Goal: Task Accomplishment & Management: Complete application form

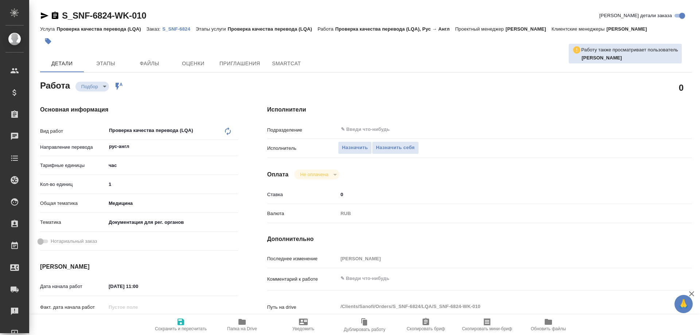
type textarea "x"
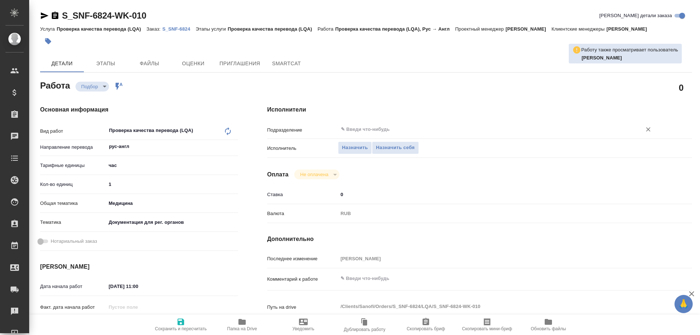
type textarea "x"
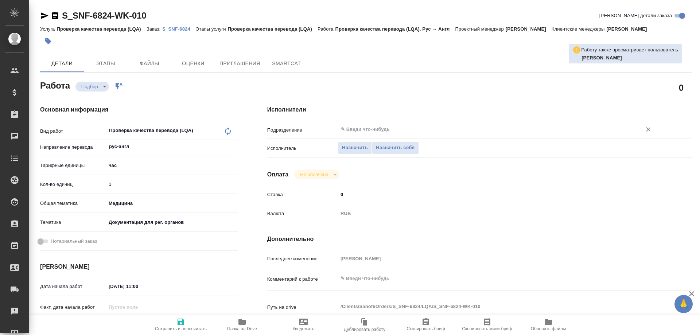
type textarea "x"
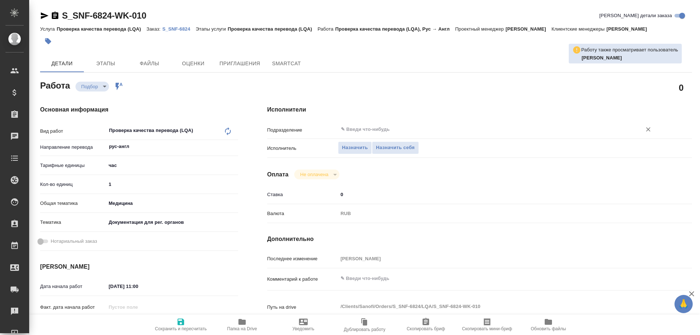
type textarea "x"
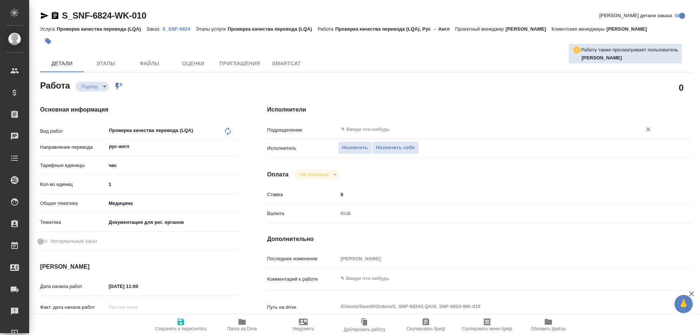
type textarea "x"
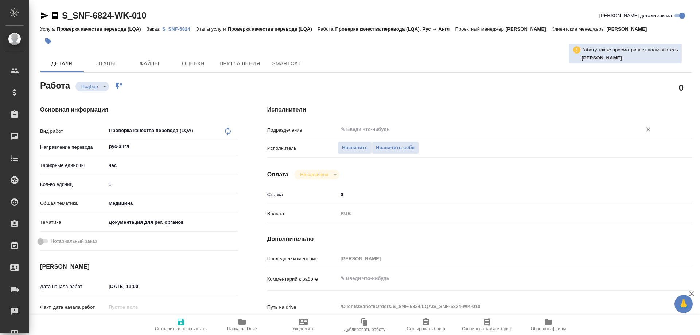
type textarea "x"
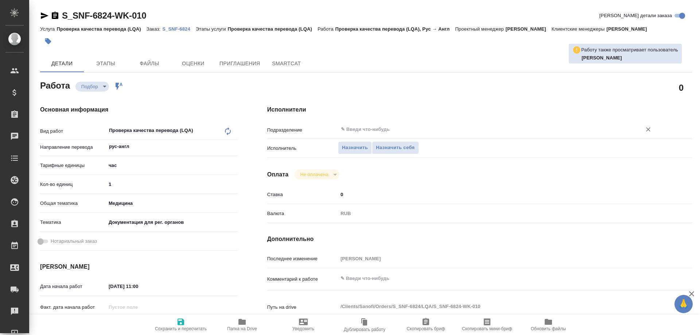
type textarea "x"
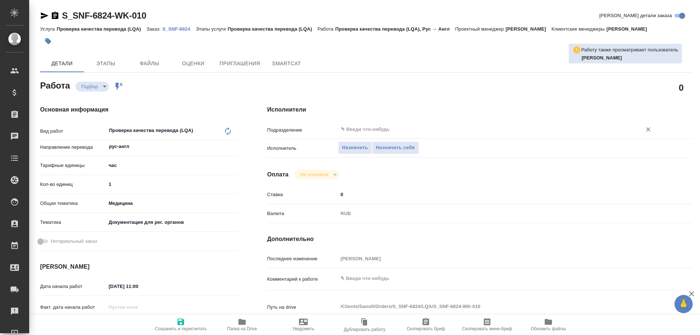
type textarea "x"
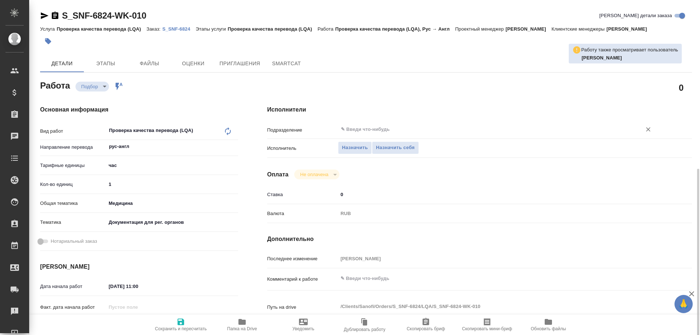
type textarea "x"
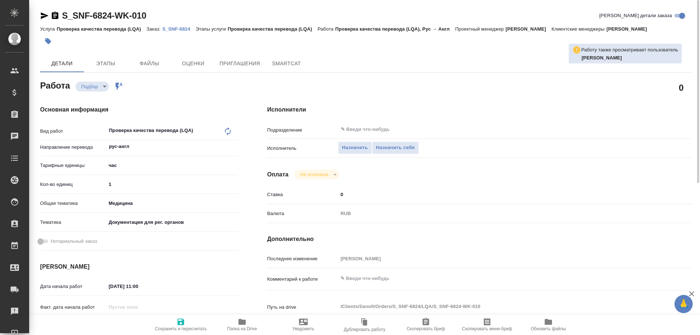
click at [244, 328] on span "Папка на Drive" at bounding box center [242, 328] width 30 height 5
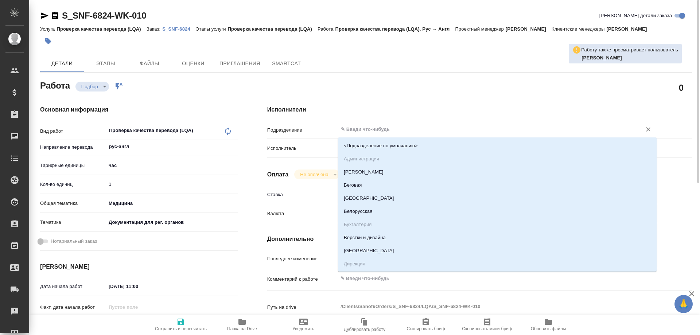
click at [371, 127] on input "text" at bounding box center [485, 129] width 290 height 9
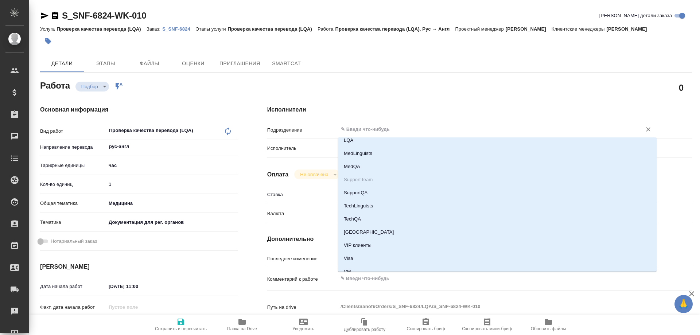
scroll to position [1276, 0]
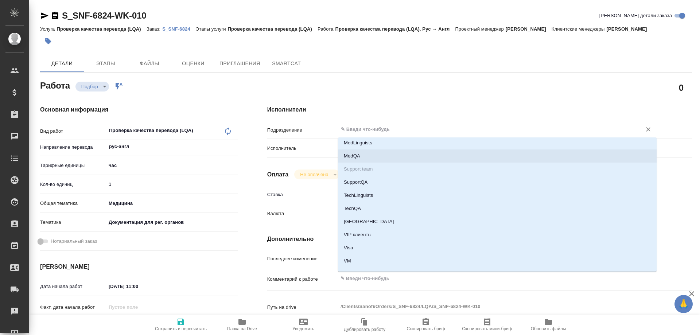
click at [375, 156] on li "MedQA" at bounding box center [497, 155] width 319 height 13
type textarea "x"
type input "MedQA"
type textarea "x"
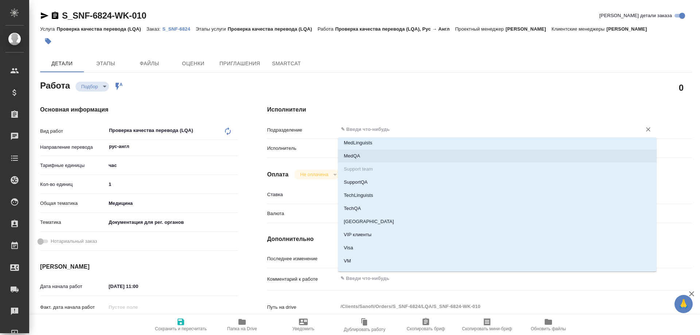
type textarea "x"
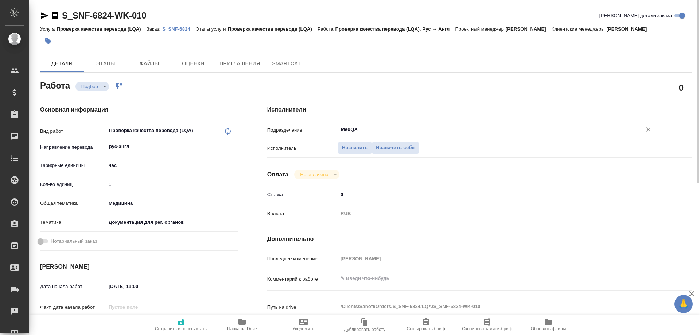
click at [182, 322] on icon "button" at bounding box center [181, 322] width 7 height 7
type textarea "x"
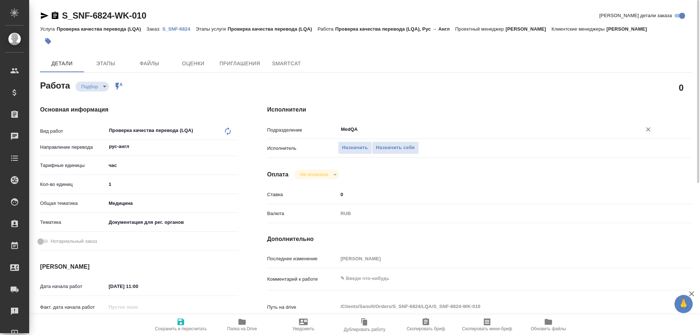
type textarea "x"
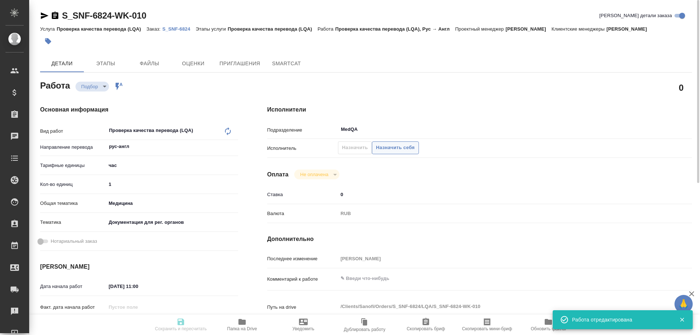
type input "recruiting"
type textarea "Проверка качества перевода (LQA)"
type textarea "x"
type input "рус-англ"
type input "5a8b1489cc6b4906c91bfd93"
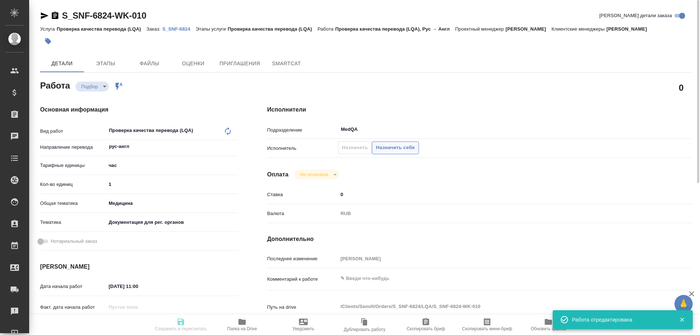
type input "1"
type input "med"
type input "5f647205b73bc97568ca66c6"
type input "22.08.2025 11:00"
type input "22.08.2025 13:00"
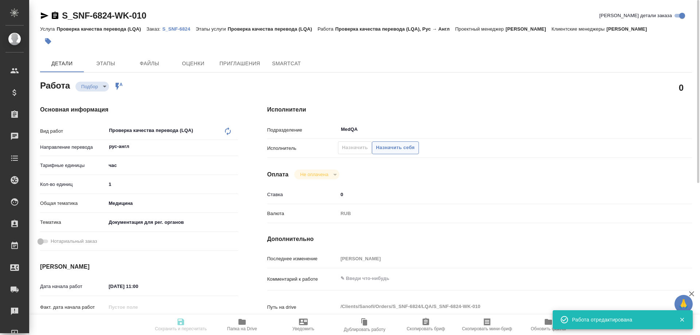
type input "29.08.2025 18:00"
type input "MedQA"
type input "notPayed"
type input "0"
type input "RUB"
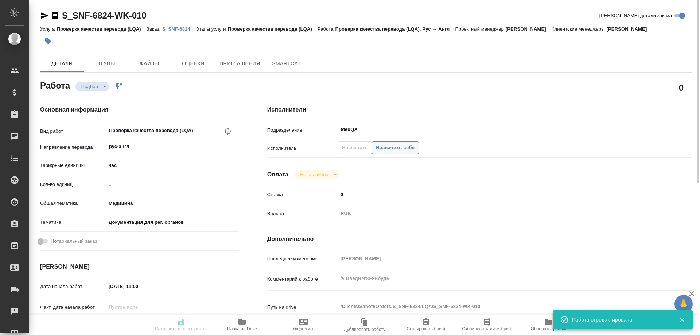
type input "Горшкова Валентина"
type textarea "x"
type textarea "/Clients/Sanofi/Orders/S_SNF-6824/LQA/S_SNF-6824-WK-010"
type textarea "x"
type input "S_SNF-6824"
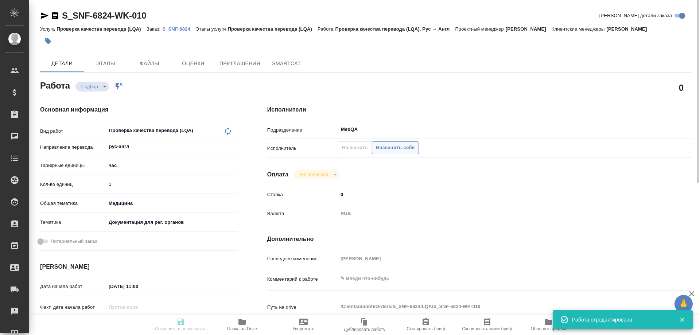
type input "E005819723"
type input "Проверка качества перевода (LQA)"
type input "Сайдашева Диляра"
type input "Петрова Валерия"
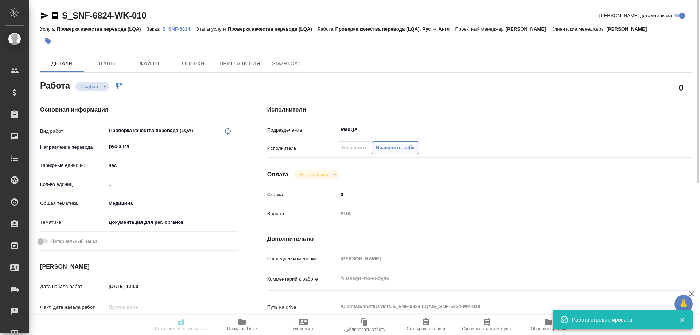
type input "/Clients/Sanofi/Orders/S_SNF-6824"
type textarea "x"
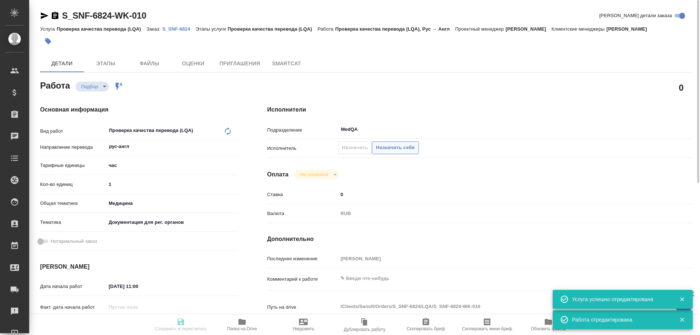
type textarea "x"
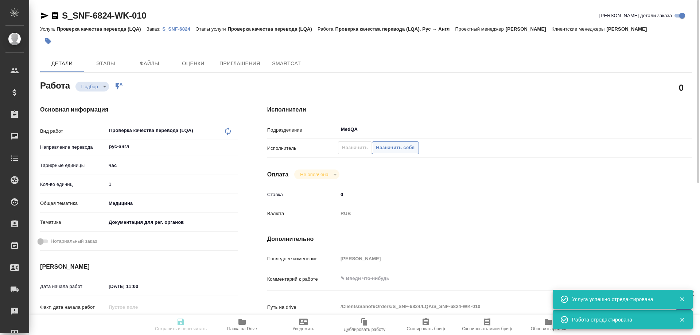
type textarea "x"
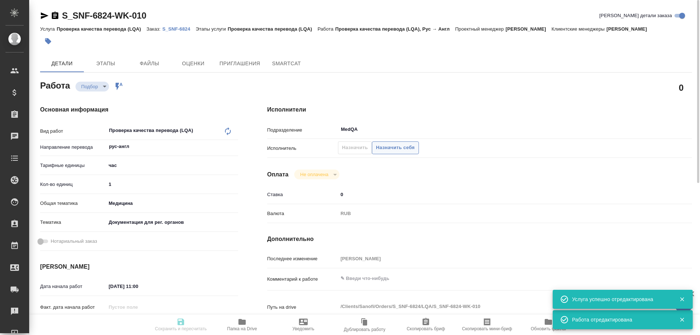
type textarea "x"
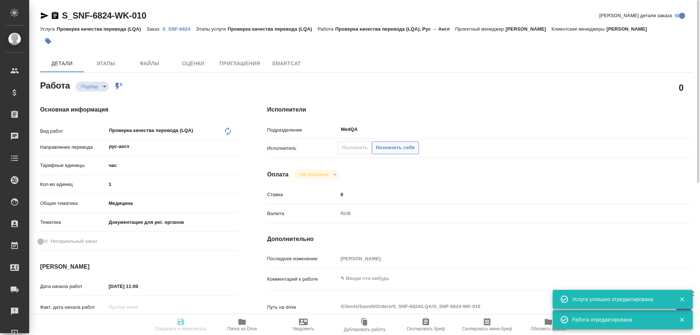
type textarea "x"
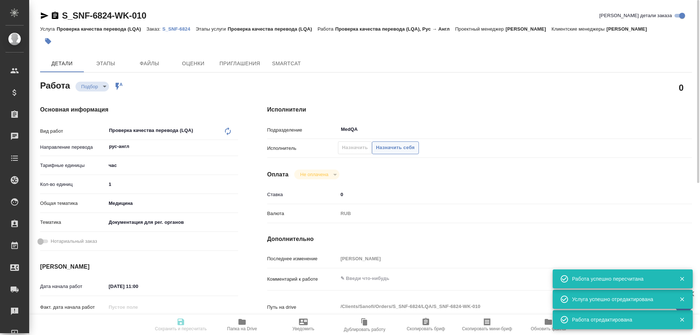
type input "recruiting"
type textarea "Проверка качества перевода (LQA)"
type textarea "x"
type input "рус-англ"
type input "5a8b1489cc6b4906c91bfd93"
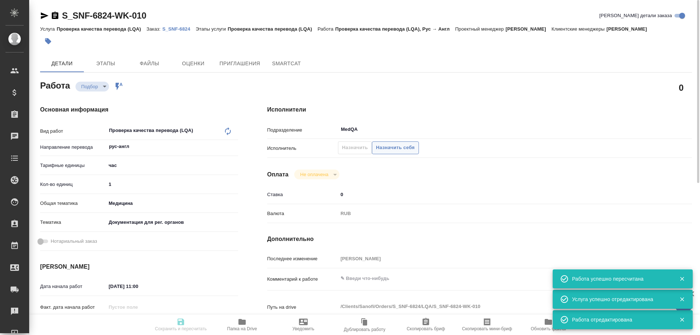
type input "1"
type input "med"
type input "5f647205b73bc97568ca66c6"
type input "22.08.2025 11:00"
type input "22.08.2025 13:00"
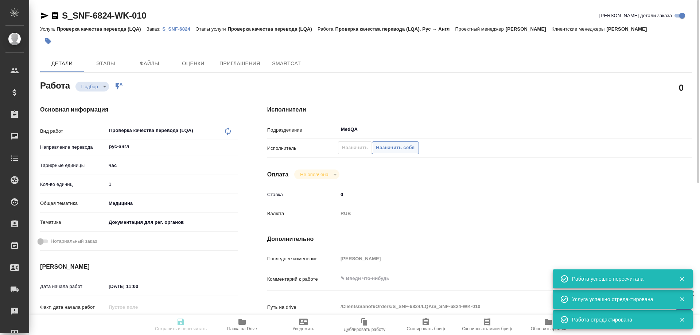
type input "29.08.2025 18:00"
type input "MedQA"
type input "notPayed"
type input "0"
type input "RUB"
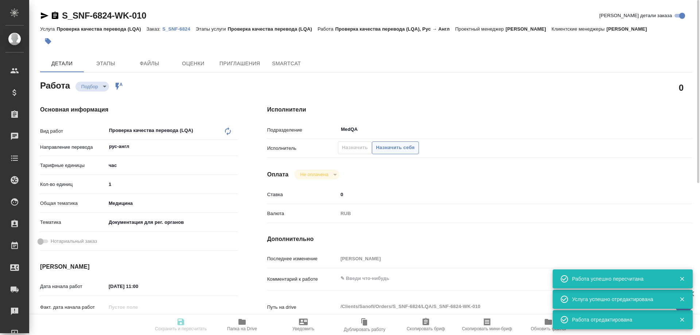
type input "Горшкова Валентина"
type textarea "x"
type textarea "/Clients/Sanofi/Orders/S_SNF-6824/LQA/S_SNF-6824-WK-010"
type textarea "x"
type input "S_SNF-6824"
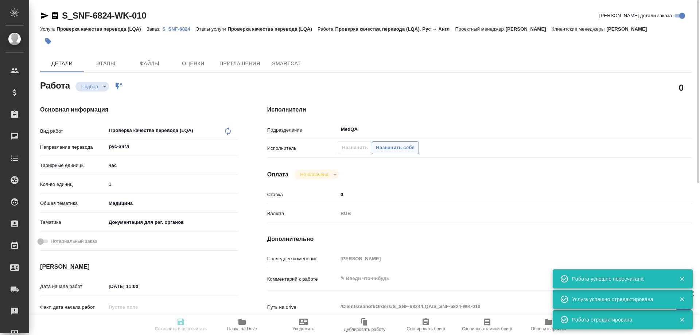
type input "E005819723"
type input "Проверка качества перевода (LQA)"
type input "Сайдашева Диляра"
type input "Петрова Валерия"
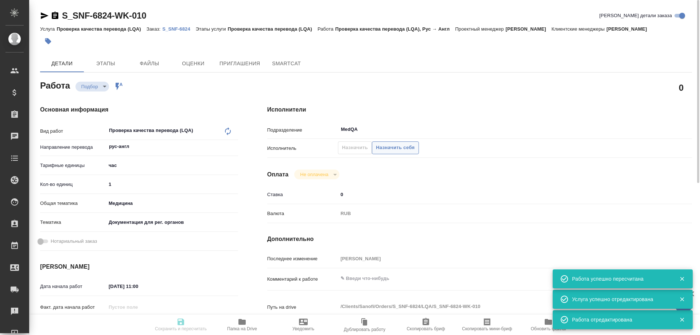
type input "/Clients/Sanofi/Orders/S_SNF-6824"
type textarea "x"
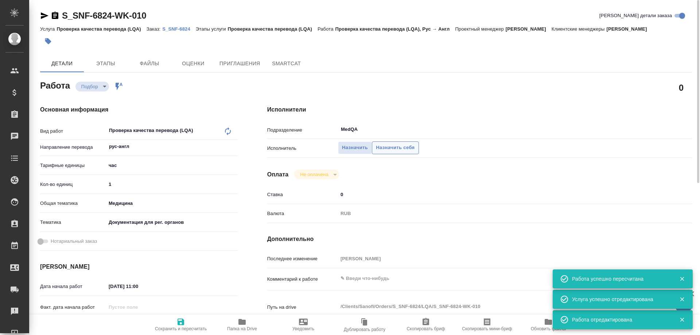
type textarea "x"
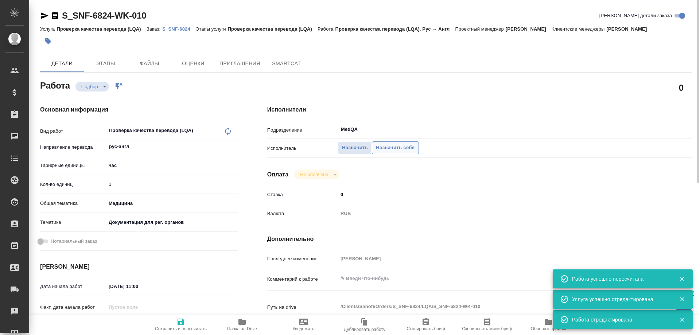
type textarea "x"
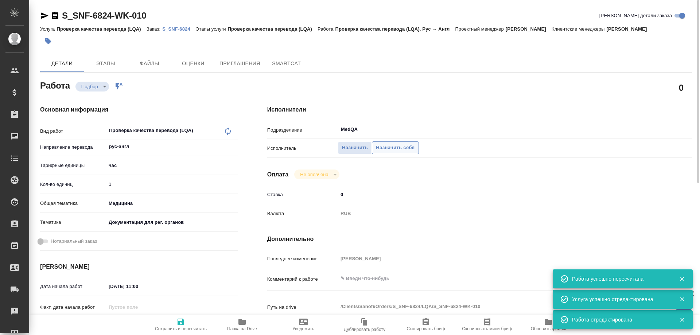
type textarea "x"
click at [402, 145] on span "Назначить себя" at bounding box center [395, 148] width 39 height 8
type textarea "x"
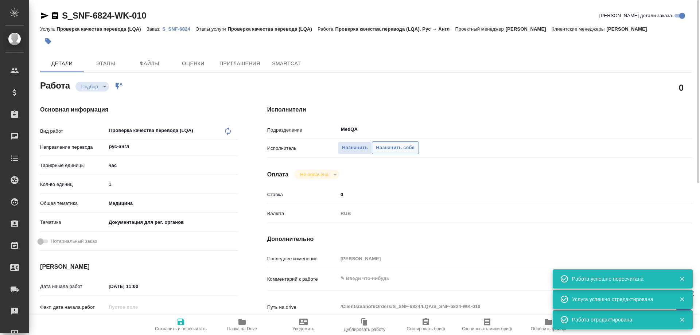
type textarea "x"
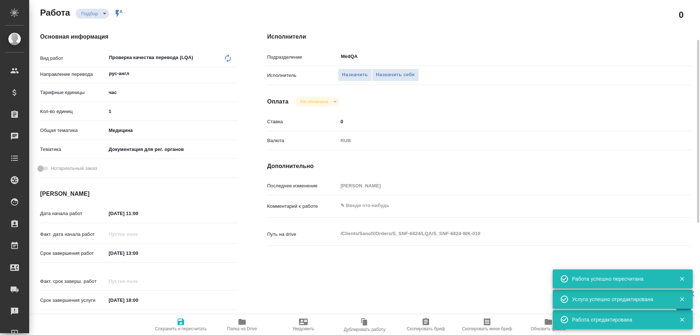
scroll to position [109, 0]
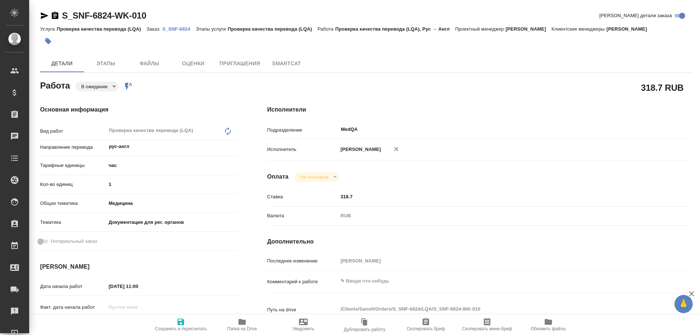
type textarea "x"
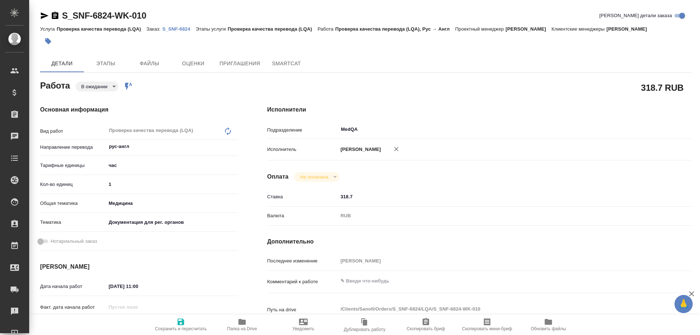
type textarea "x"
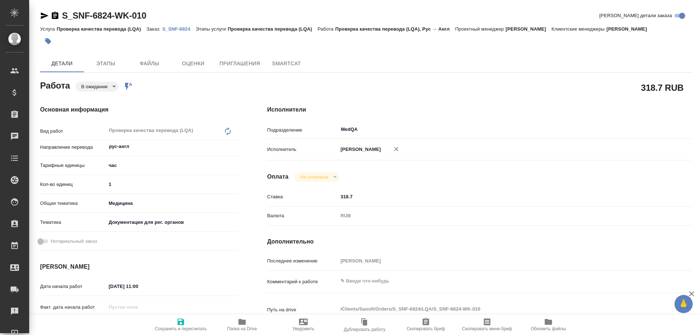
type textarea "x"
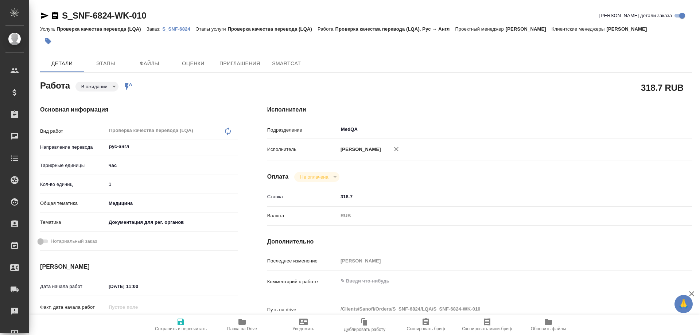
type textarea "x"
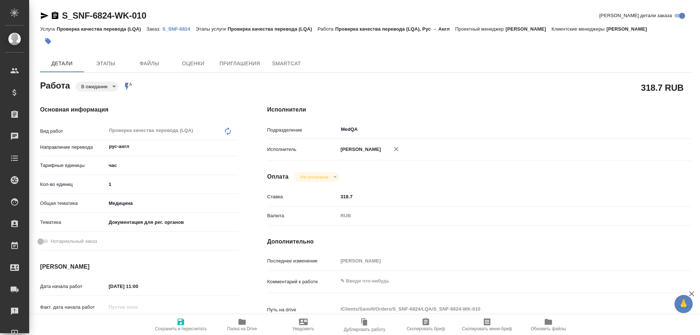
type textarea "x"
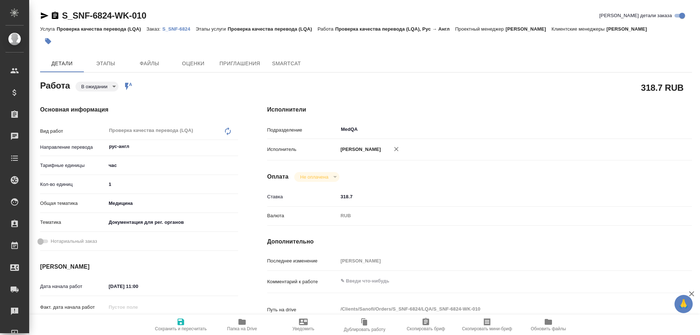
type textarea "x"
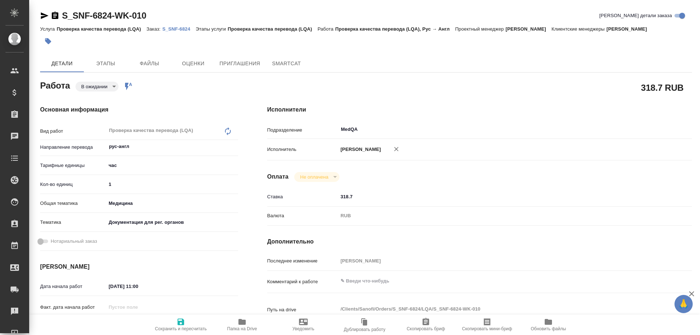
type textarea "x"
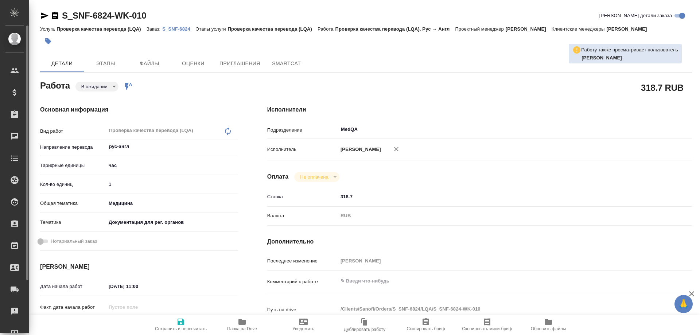
type textarea "x"
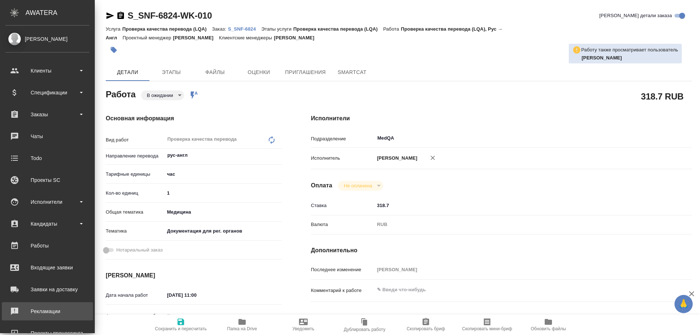
type textarea "x"
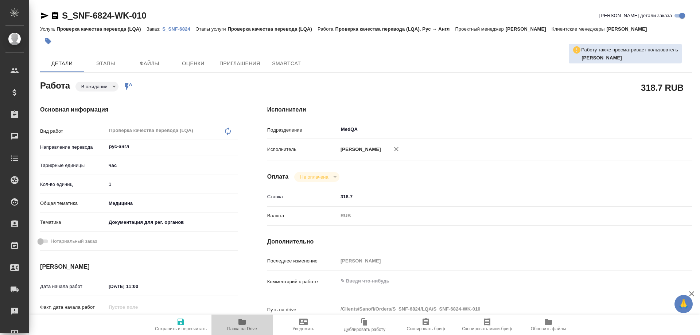
click at [236, 328] on span "Папка на Drive" at bounding box center [242, 328] width 30 height 5
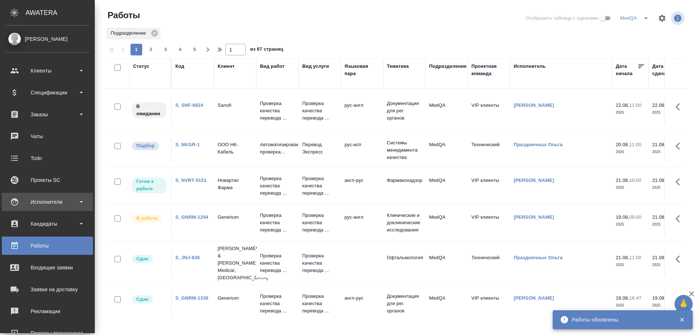
click at [46, 200] on div "Исполнители" at bounding box center [47, 201] width 84 height 11
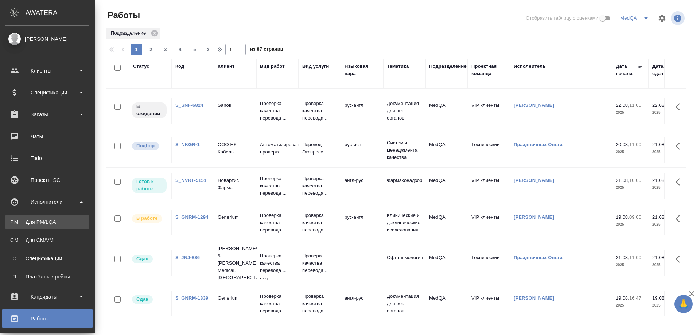
click at [48, 218] on div "Для PM/LQA" at bounding box center [47, 221] width 77 height 7
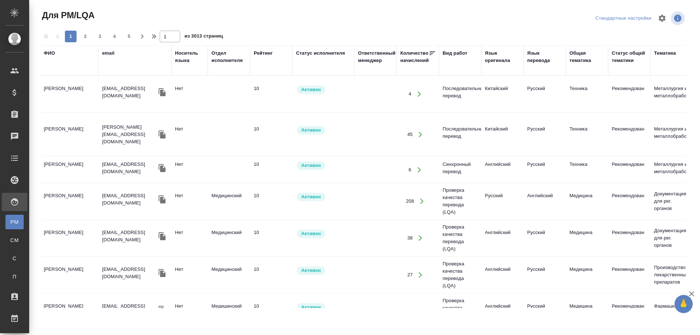
click at [50, 53] on div "ФИО" at bounding box center [49, 53] width 11 height 7
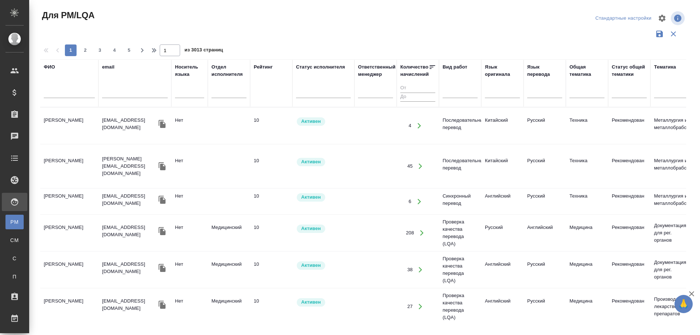
click at [58, 97] on input "text" at bounding box center [69, 93] width 51 height 9
click at [500, 71] on div "Язык оригинала" at bounding box center [502, 70] width 35 height 15
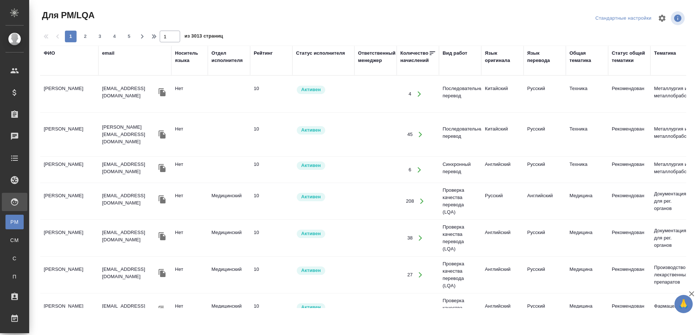
click at [498, 59] on div "Язык оригинала" at bounding box center [502, 57] width 35 height 15
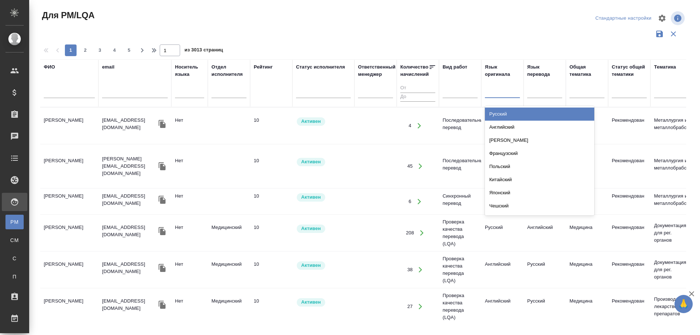
click at [496, 92] on div at bounding box center [502, 91] width 35 height 11
click at [504, 114] on div "Русский" at bounding box center [539, 114] width 109 height 13
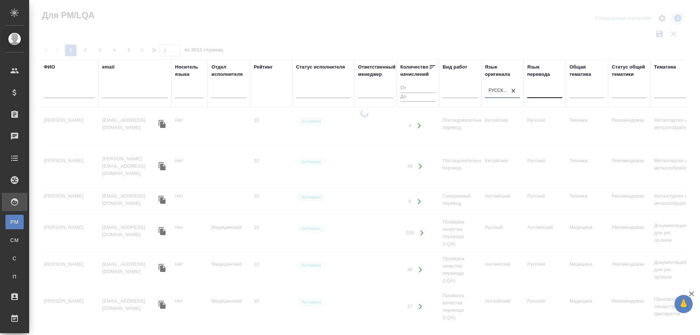
click at [533, 93] on div at bounding box center [544, 91] width 35 height 11
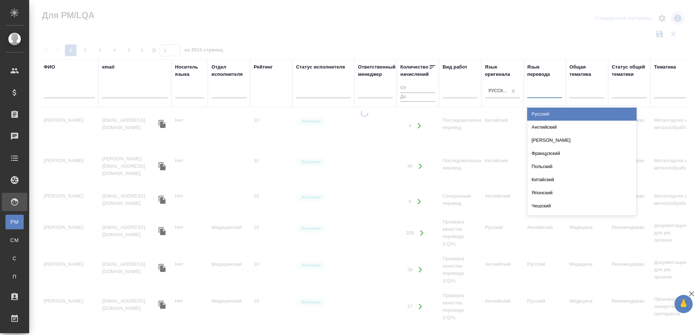
click at [543, 125] on div "Английский" at bounding box center [581, 127] width 109 height 13
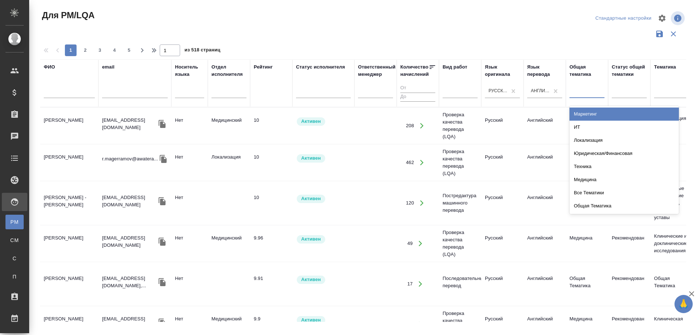
click at [578, 89] on div at bounding box center [586, 91] width 35 height 11
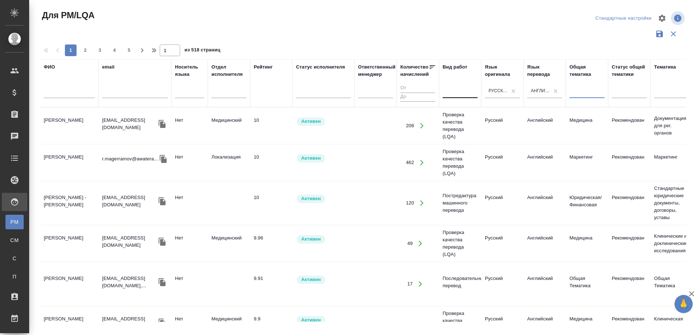
click at [456, 94] on div at bounding box center [460, 91] width 35 height 11
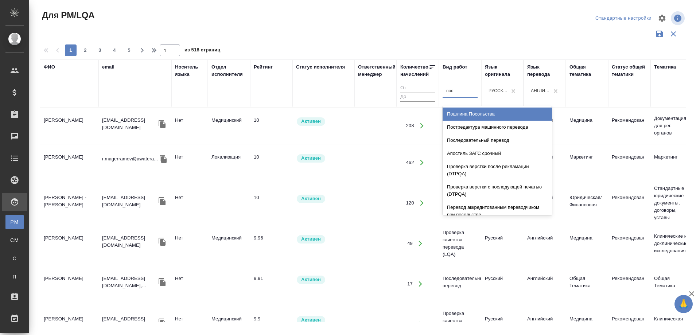
type input "пост"
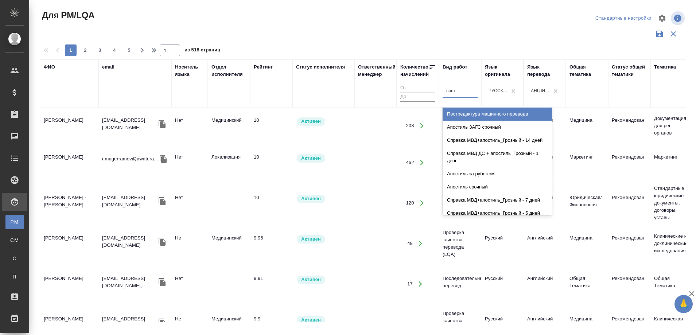
click at [486, 112] on div "Постредактура машинного перевода" at bounding box center [497, 114] width 109 height 13
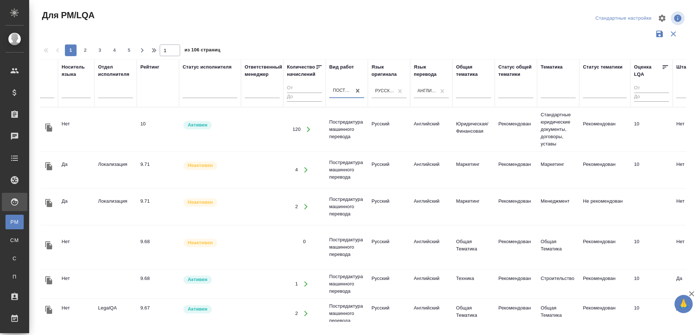
scroll to position [0, 121]
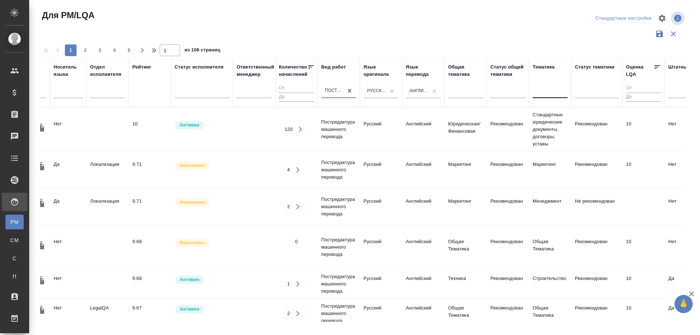
click at [554, 86] on div at bounding box center [550, 91] width 35 height 11
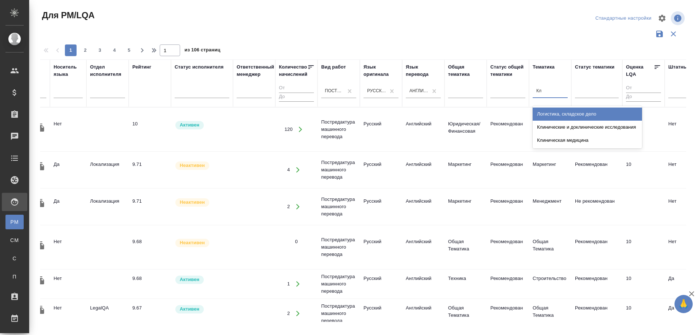
type input "Кли"
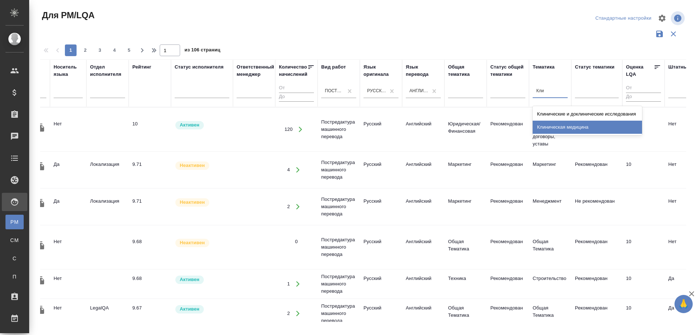
click at [578, 128] on div "Клиническая медицина" at bounding box center [587, 127] width 109 height 13
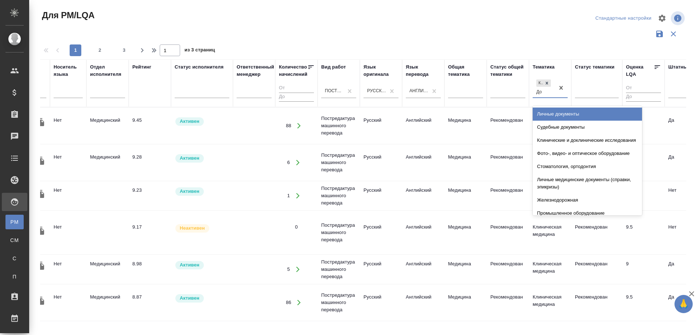
type input "Д"
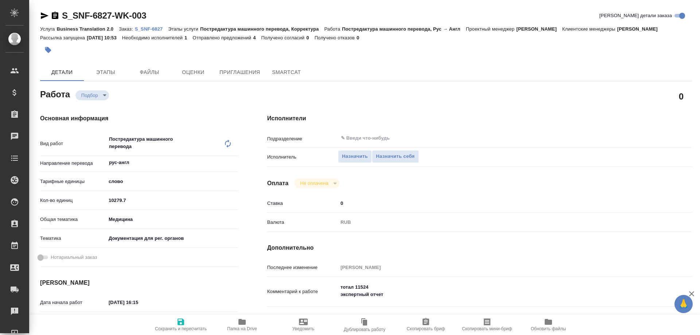
type textarea "x"
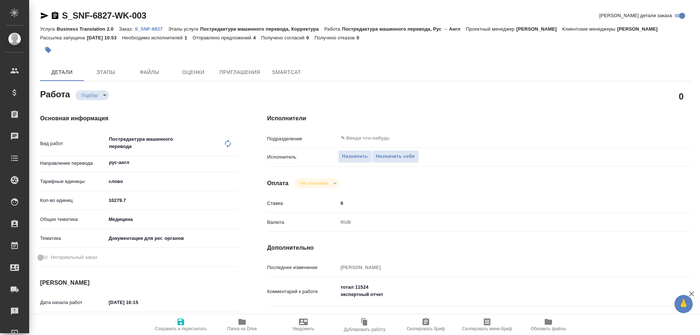
type textarea "x"
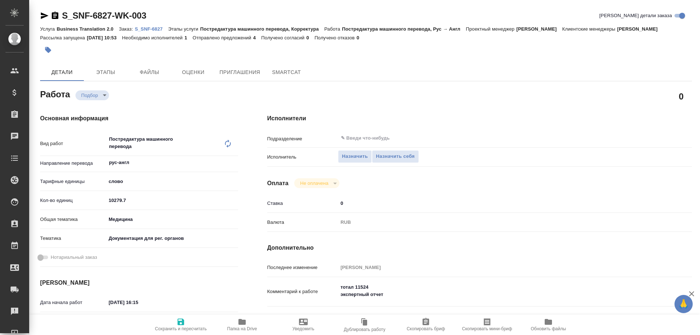
type textarea "x"
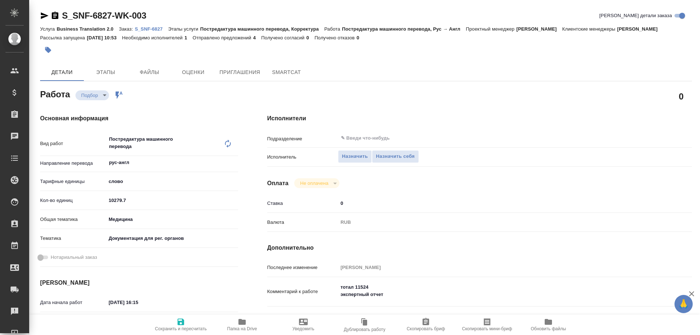
type textarea "x"
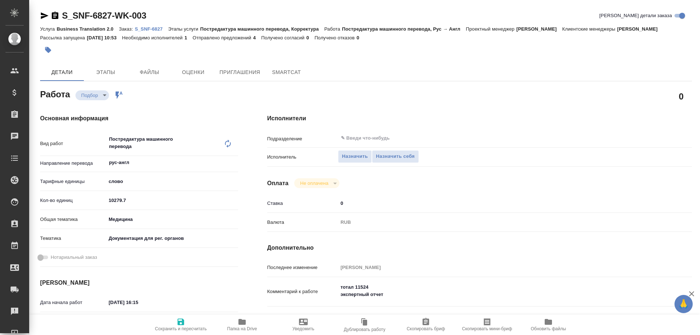
type textarea "x"
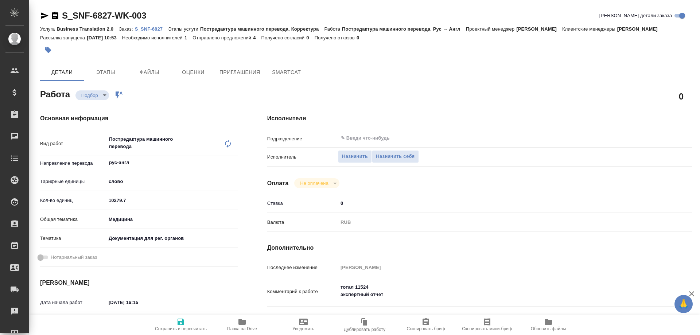
type textarea "x"
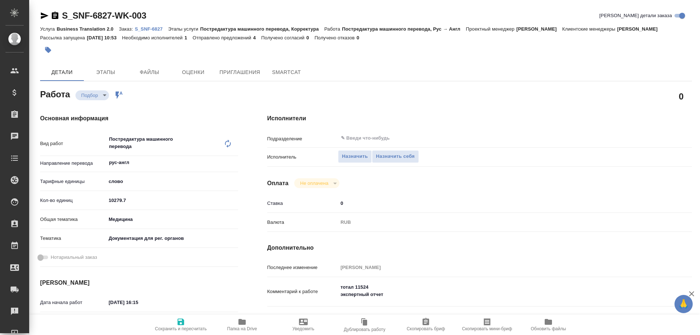
type textarea "x"
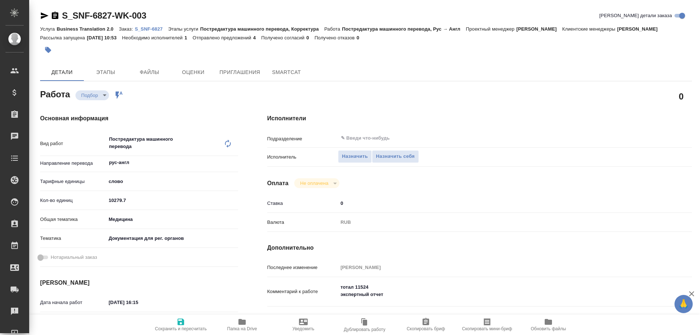
type textarea "x"
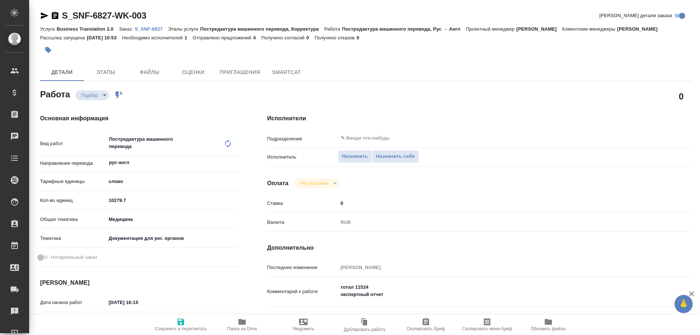
type textarea "x"
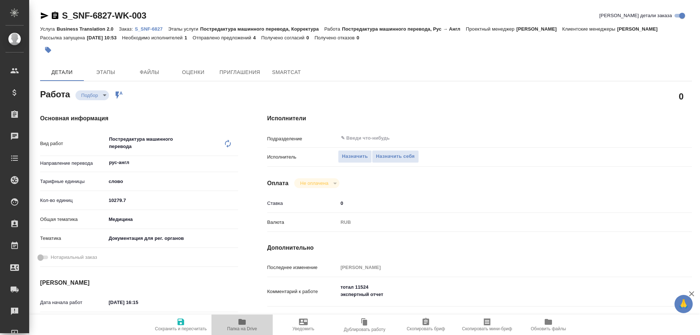
click at [246, 324] on span "Папка на Drive" at bounding box center [242, 324] width 52 height 14
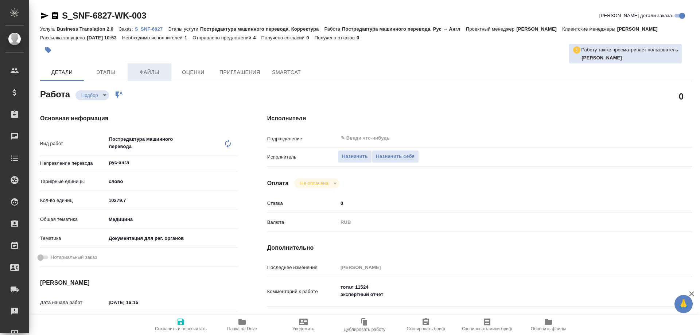
type textarea "x"
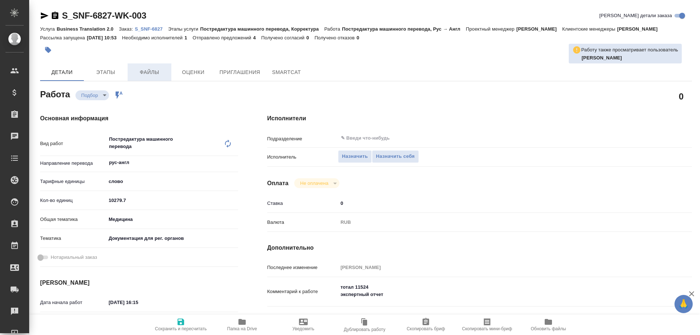
type textarea "x"
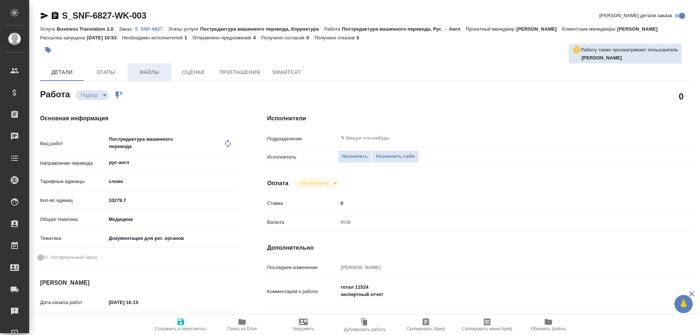
type textarea "x"
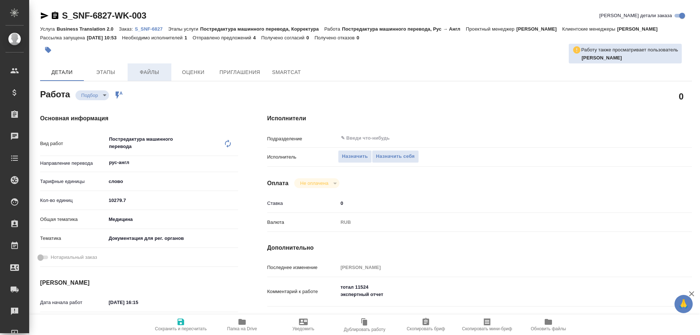
type textarea "x"
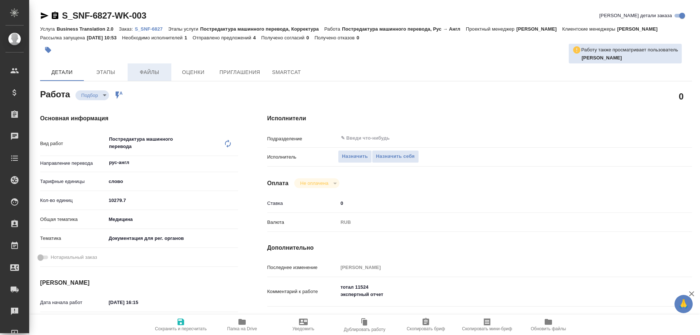
type textarea "x"
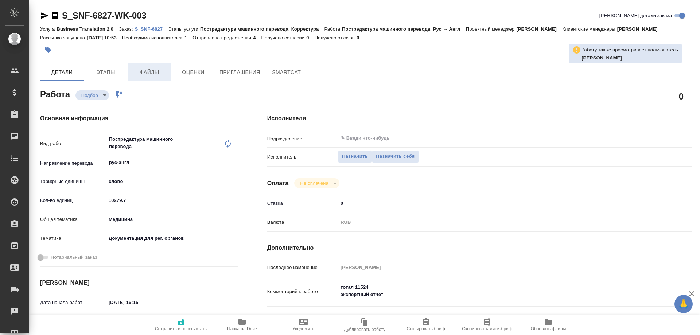
type textarea "x"
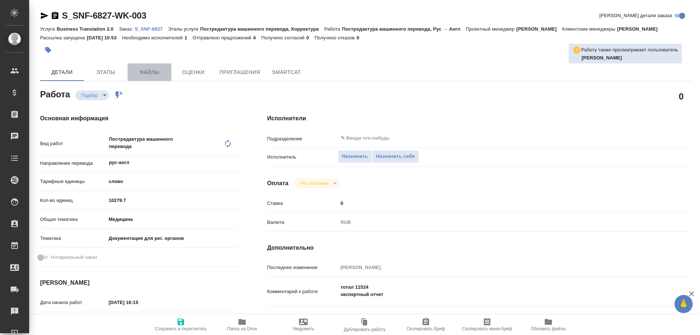
type textarea "x"
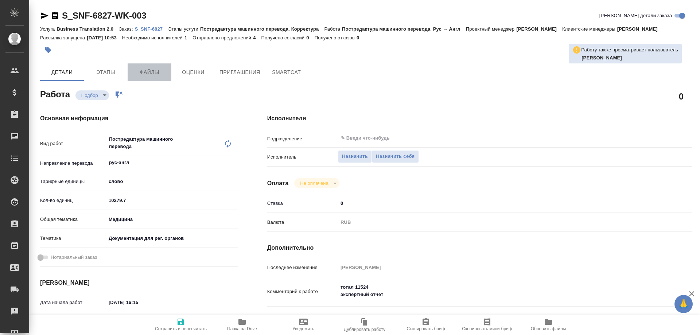
click at [152, 74] on span "Файлы" at bounding box center [149, 72] width 35 height 9
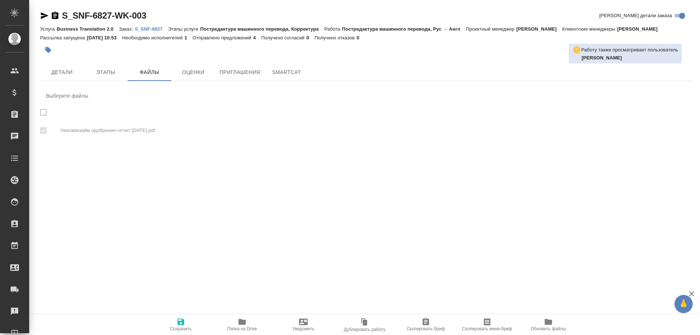
checkbox input "true"
click at [236, 74] on span "Приглашения" at bounding box center [239, 72] width 41 height 9
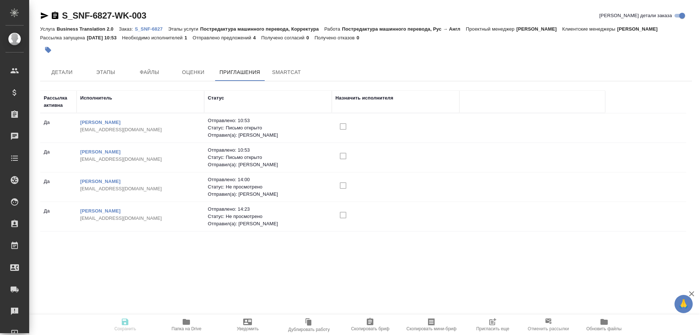
click at [147, 26] on p "S_SNF-6827" at bounding box center [152, 28] width 34 height 5
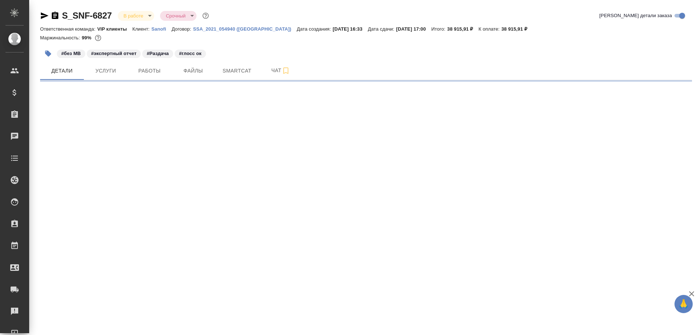
select select "RU"
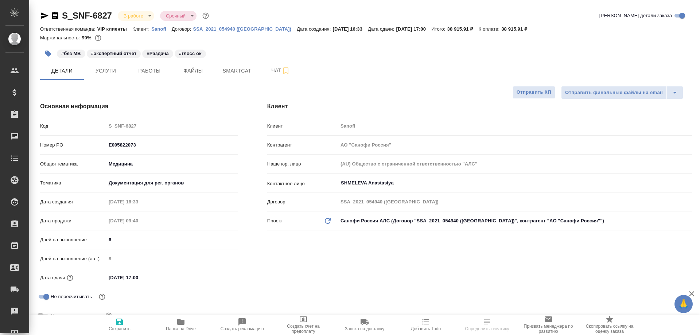
type textarea "x"
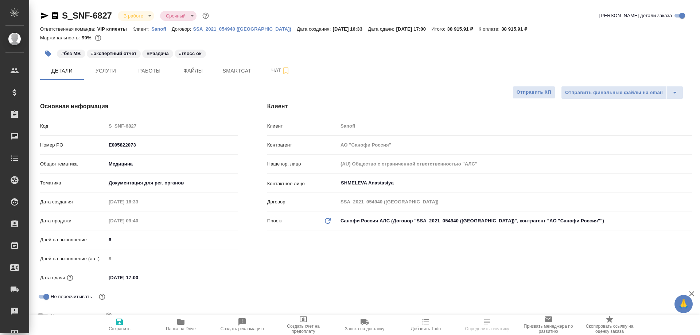
type textarea "x"
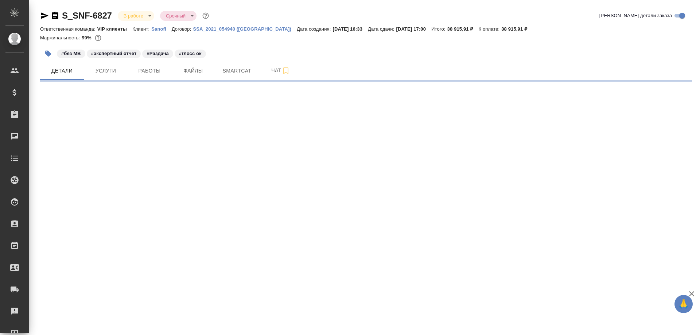
select select "RU"
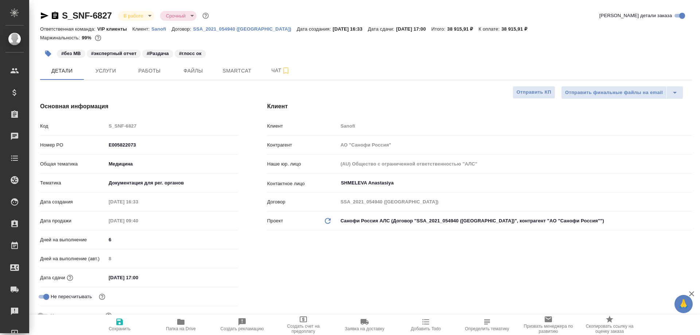
type textarea "x"
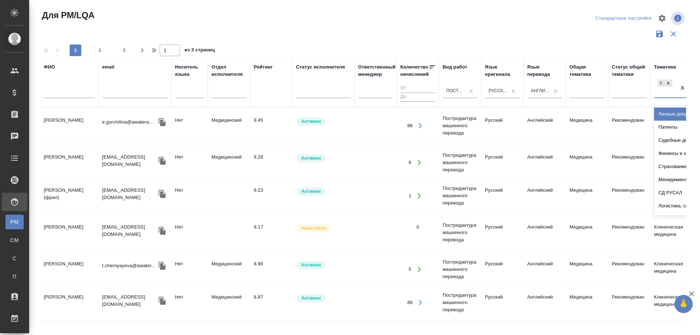
scroll to position [0, 121]
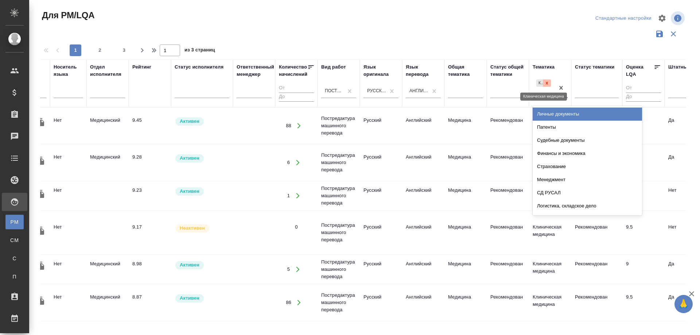
click at [546, 84] on icon at bounding box center [547, 83] width 3 height 3
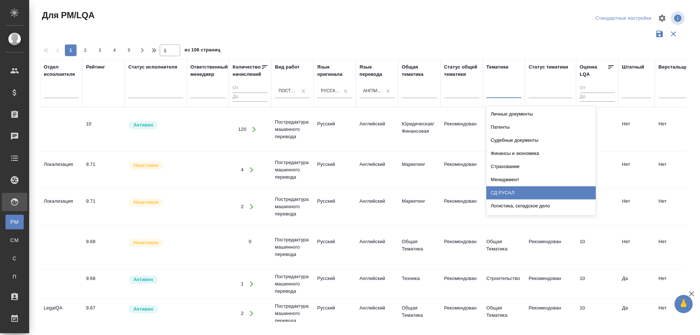
scroll to position [0, 226]
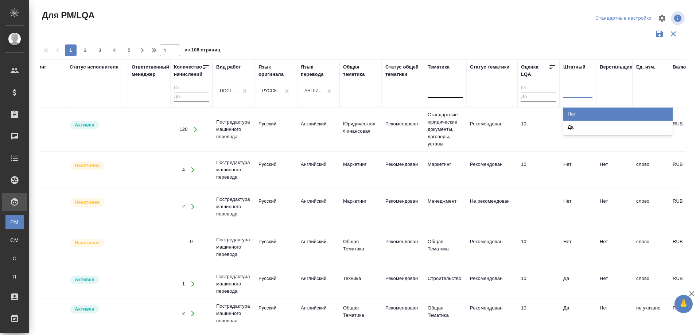
click at [579, 85] on div at bounding box center [577, 91] width 29 height 14
click at [575, 116] on div "Нет" at bounding box center [617, 114] width 109 height 13
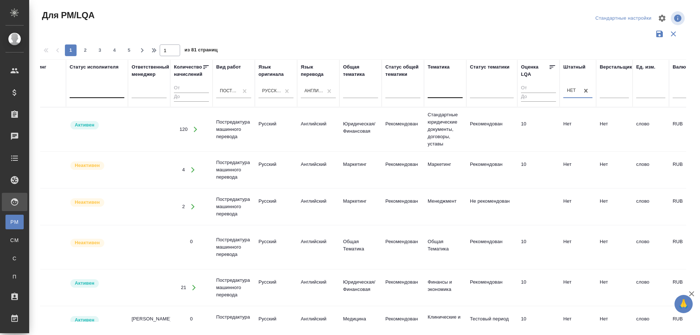
click at [85, 91] on div at bounding box center [97, 91] width 55 height 11
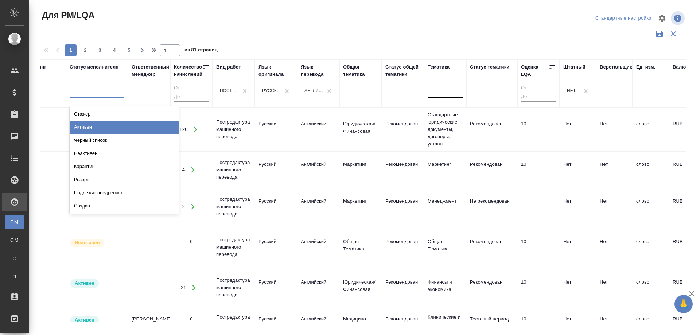
click at [90, 124] on div "Активен" at bounding box center [124, 127] width 109 height 13
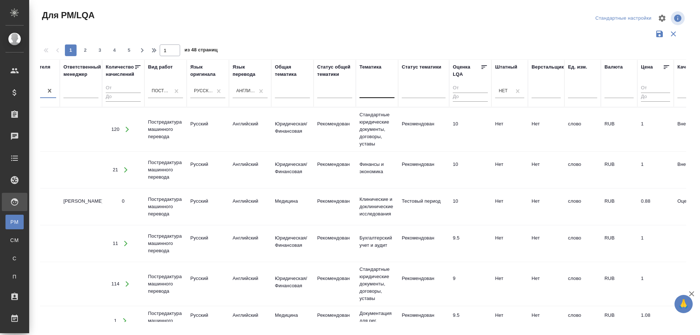
scroll to position [0, 363]
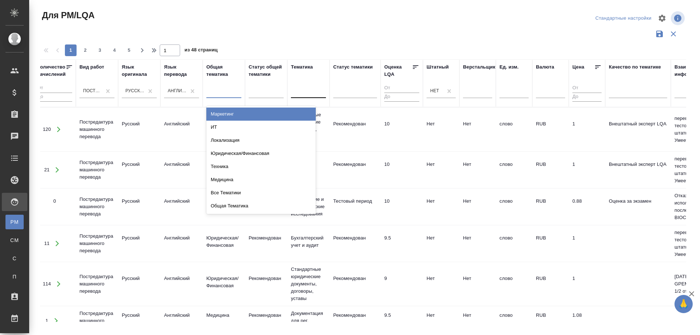
click at [224, 88] on div at bounding box center [223, 91] width 35 height 11
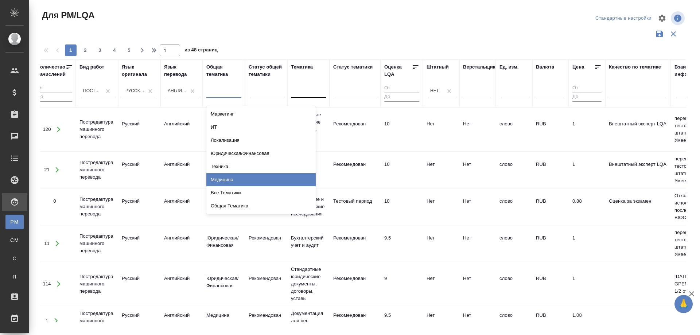
click at [225, 185] on div "Медицина" at bounding box center [260, 179] width 109 height 13
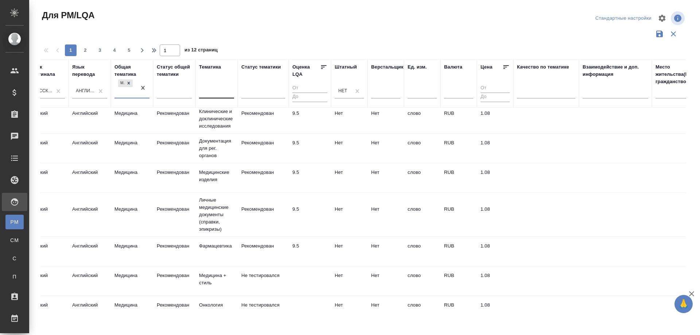
scroll to position [0, 455]
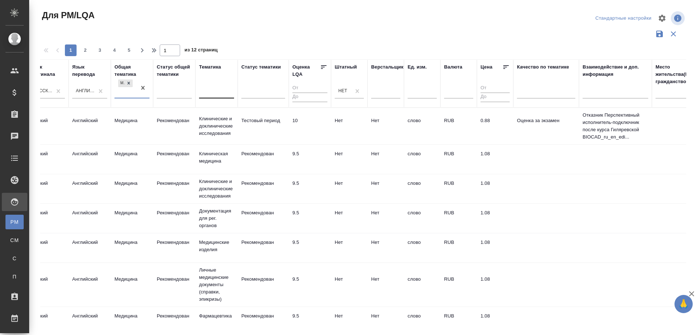
click at [214, 93] on div at bounding box center [216, 91] width 35 height 11
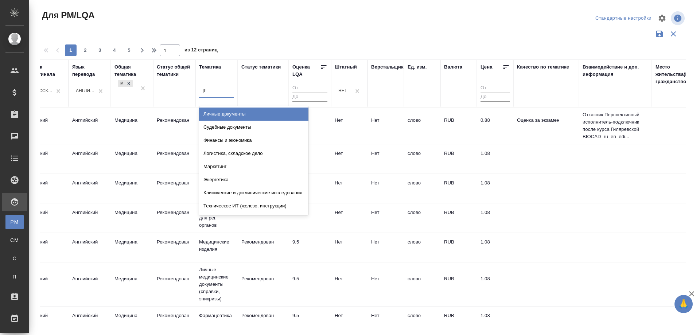
type input "Кл"
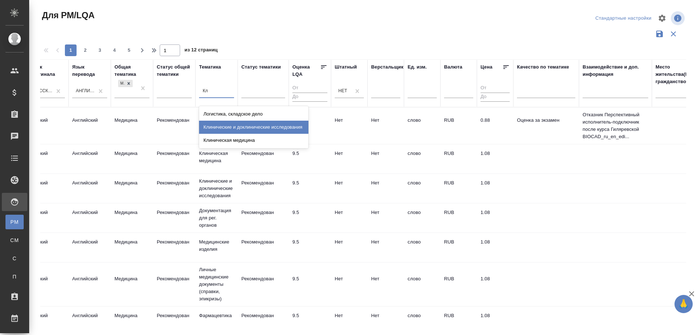
click at [234, 126] on div "Клинические и доклинические исследования" at bounding box center [253, 127] width 109 height 13
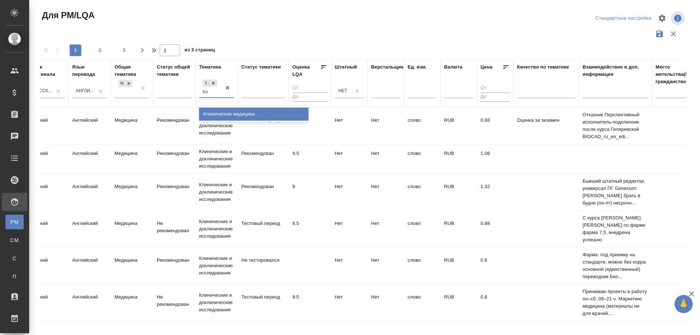
type input "Кли"
click at [226, 110] on div "Клиническая медицина" at bounding box center [253, 114] width 109 height 13
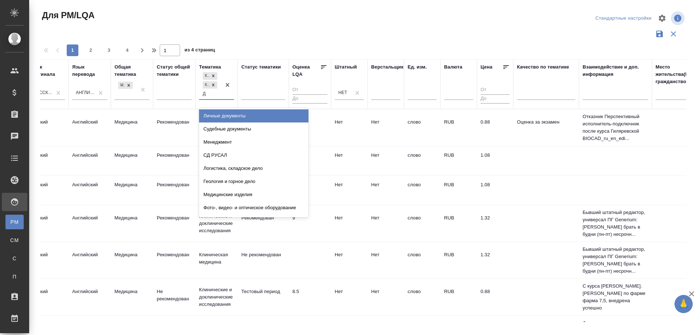
type input "До"
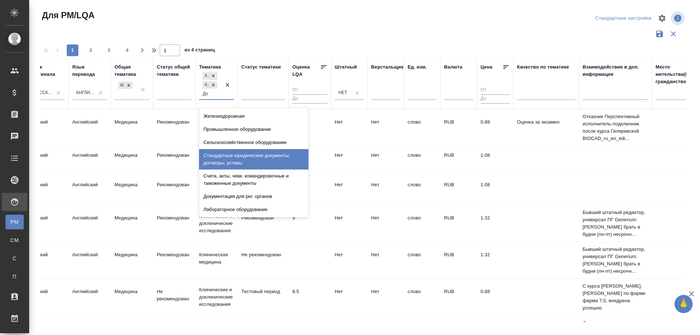
scroll to position [73, 0]
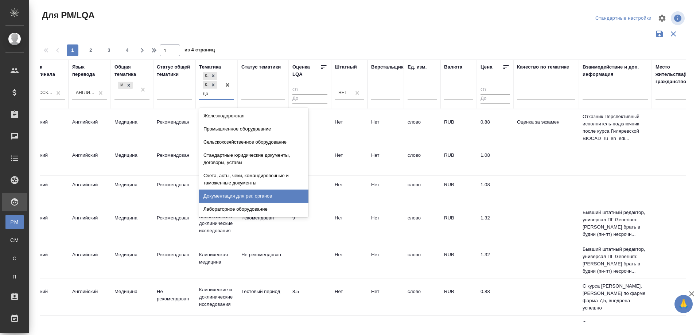
click at [241, 194] on div "Документация для рег. органов" at bounding box center [253, 196] width 109 height 13
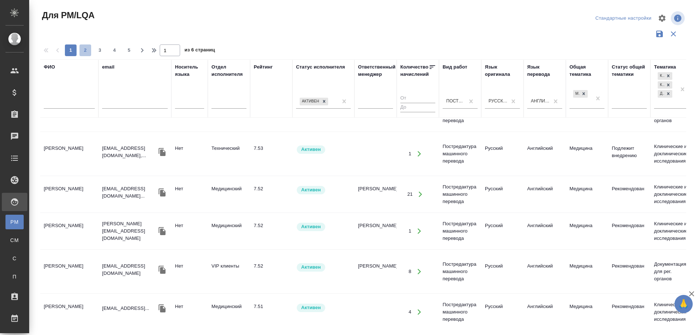
scroll to position [715, 0]
click at [87, 49] on span "2" at bounding box center [85, 50] width 12 height 7
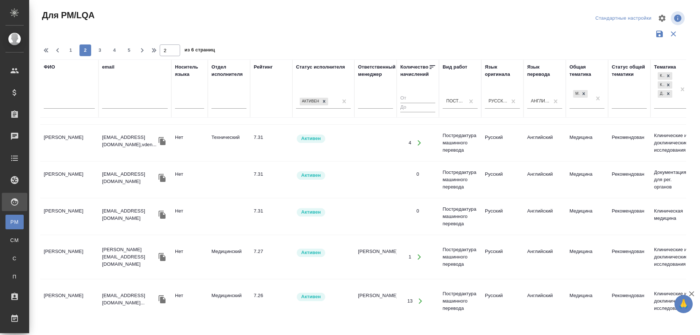
scroll to position [744, 0]
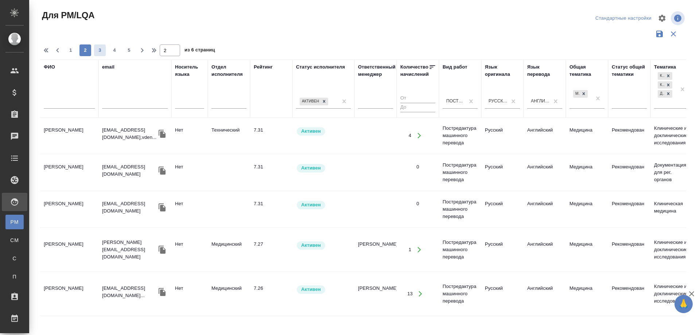
click at [99, 51] on span "3" at bounding box center [100, 50] width 12 height 7
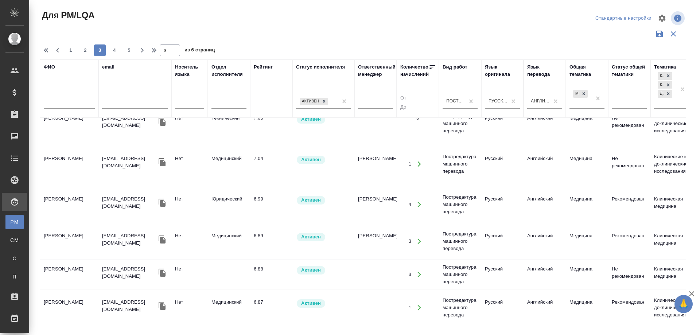
scroll to position [722, 0]
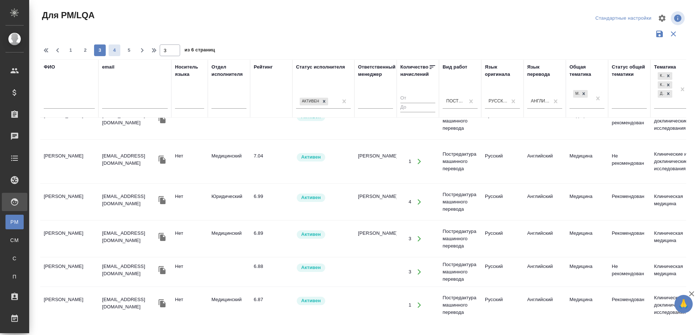
click at [113, 50] on span "4" at bounding box center [115, 50] width 12 height 7
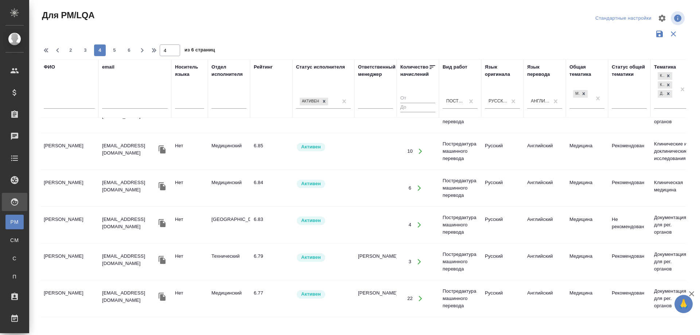
scroll to position [0, 0]
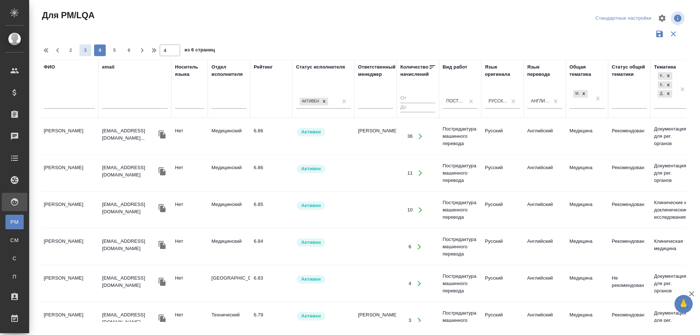
click at [83, 50] on span "3" at bounding box center [85, 50] width 12 height 7
type input "3"
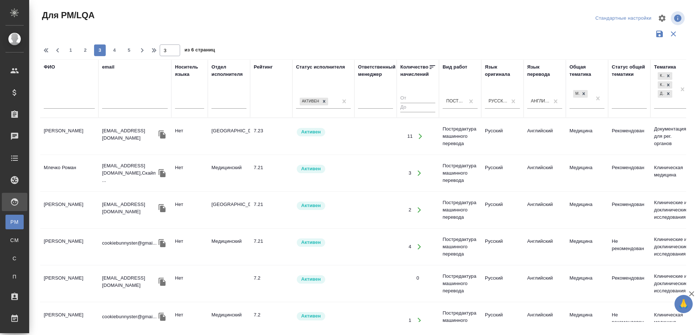
scroll to position [109, 0]
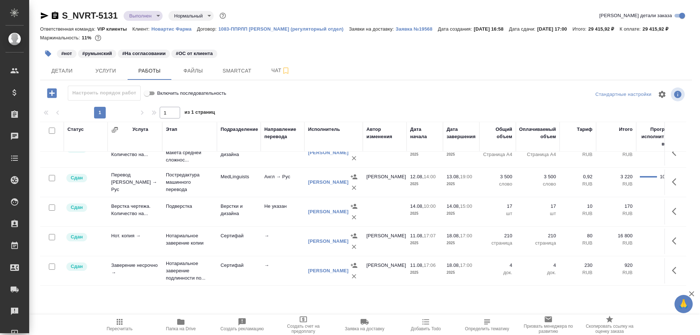
scroll to position [34, 0]
click at [66, 71] on span "Детали" at bounding box center [61, 70] width 35 height 9
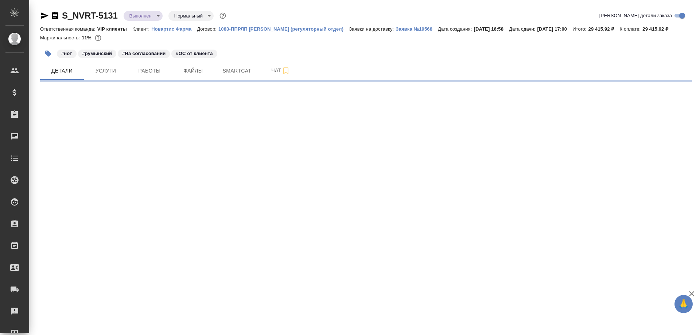
select select "RU"
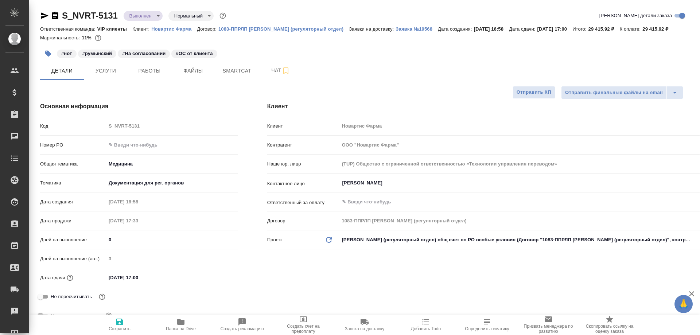
type textarea "x"
click at [155, 69] on span "Работы" at bounding box center [149, 70] width 35 height 9
